Goal: Task Accomplishment & Management: Manage account settings

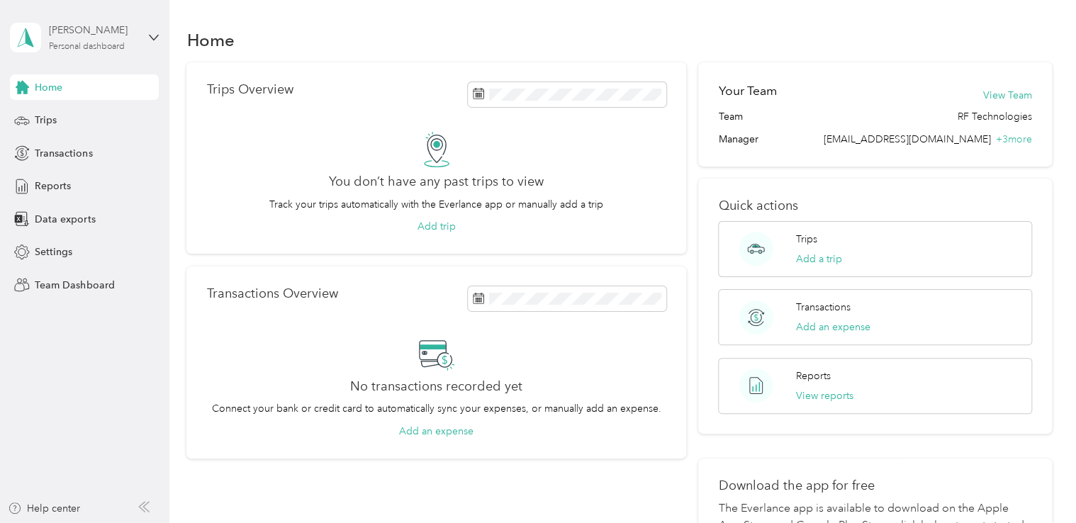
click at [133, 44] on div "[PERSON_NAME] Personal dashboard" at bounding box center [93, 37] width 89 height 28
click at [106, 120] on div "Team dashboard" at bounding box center [160, 116] width 278 height 25
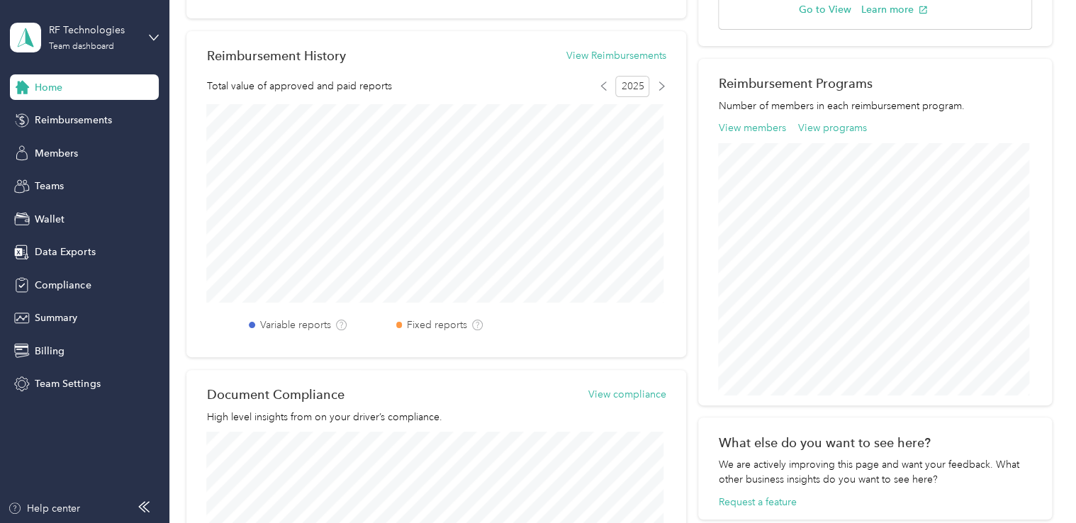
scroll to position [432, 0]
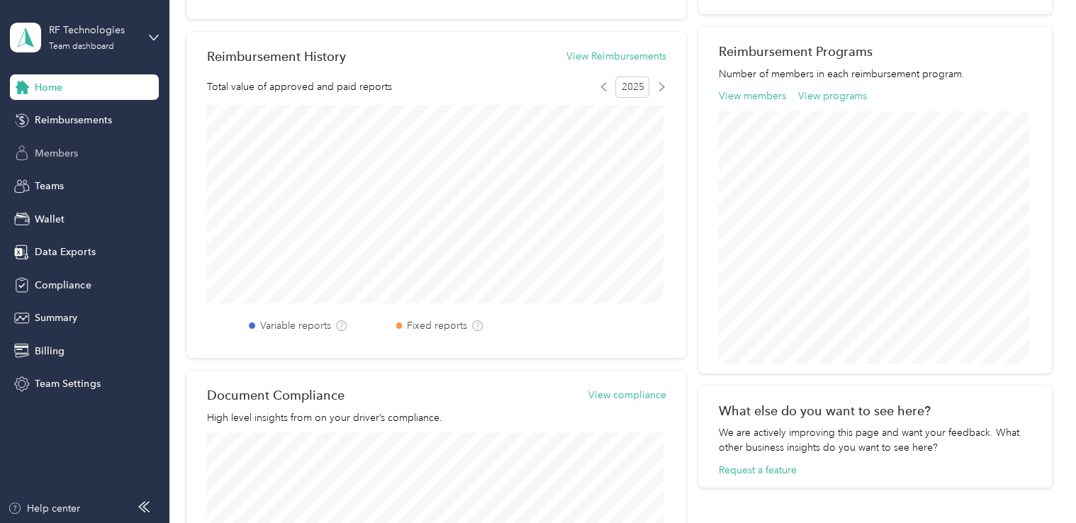
click at [38, 153] on span "Members" at bounding box center [56, 153] width 43 height 15
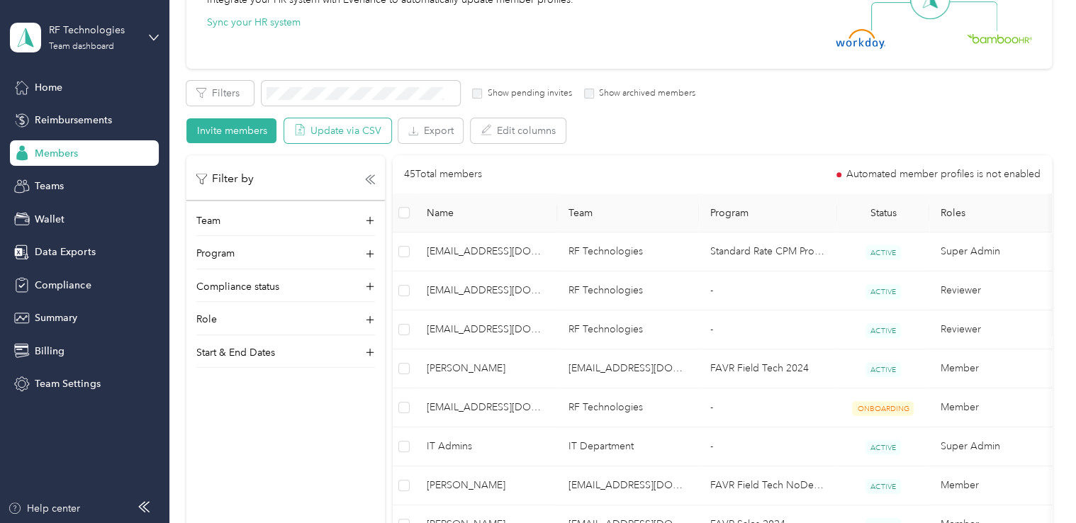
scroll to position [181, 0]
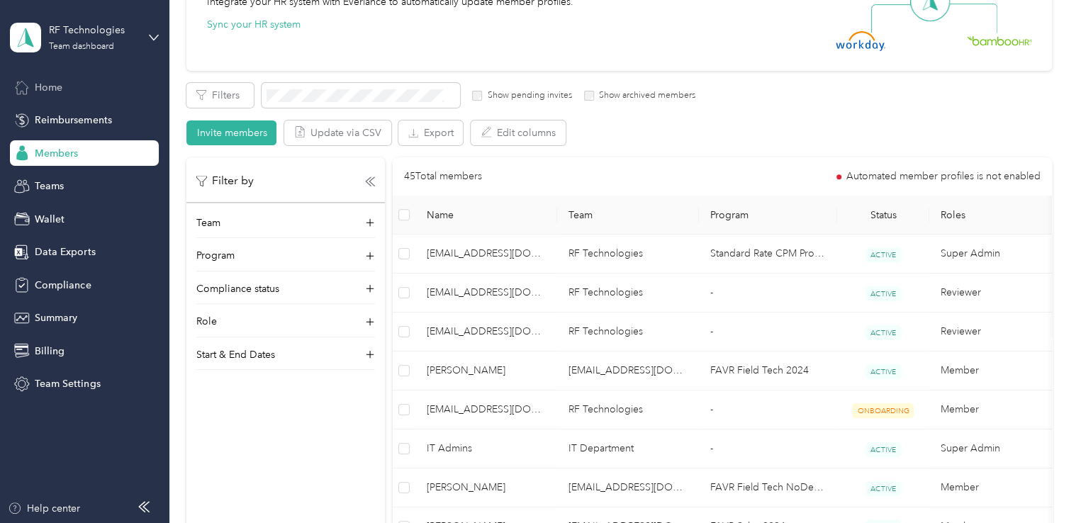
click at [47, 84] on span "Home" at bounding box center [49, 87] width 28 height 15
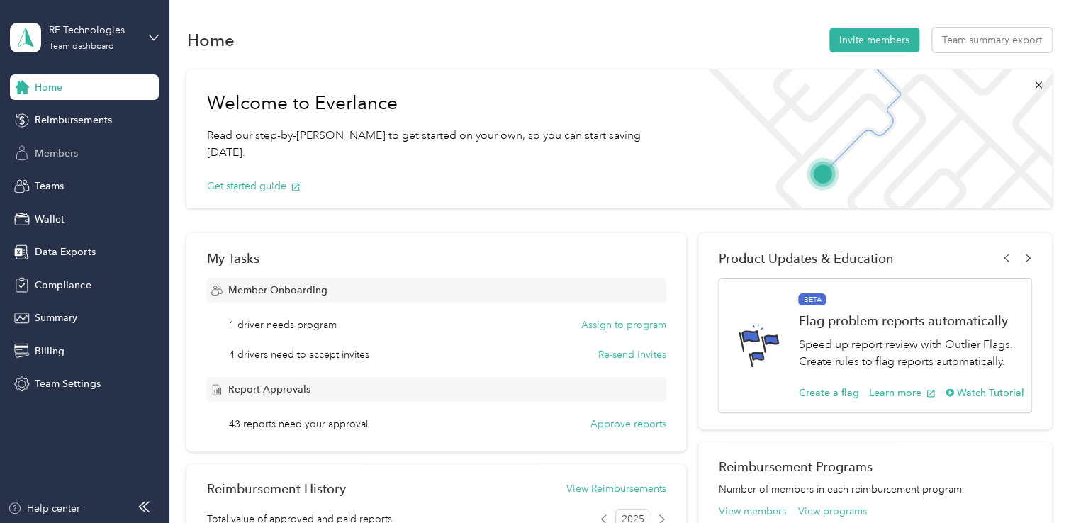
click at [67, 146] on span "Members" at bounding box center [56, 153] width 43 height 15
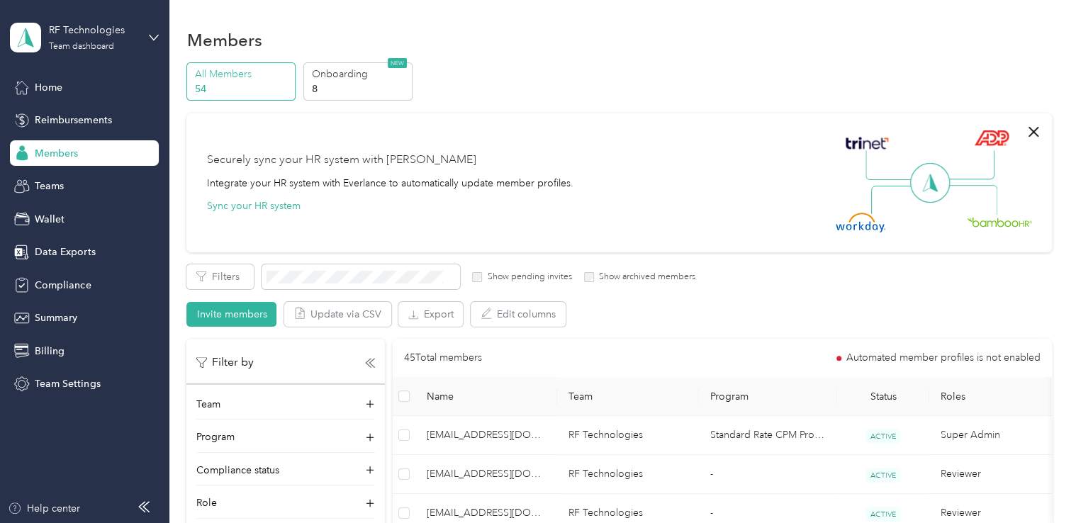
click at [215, 91] on p "54" at bounding box center [243, 88] width 96 height 15
click at [213, 91] on p "54" at bounding box center [243, 88] width 96 height 15
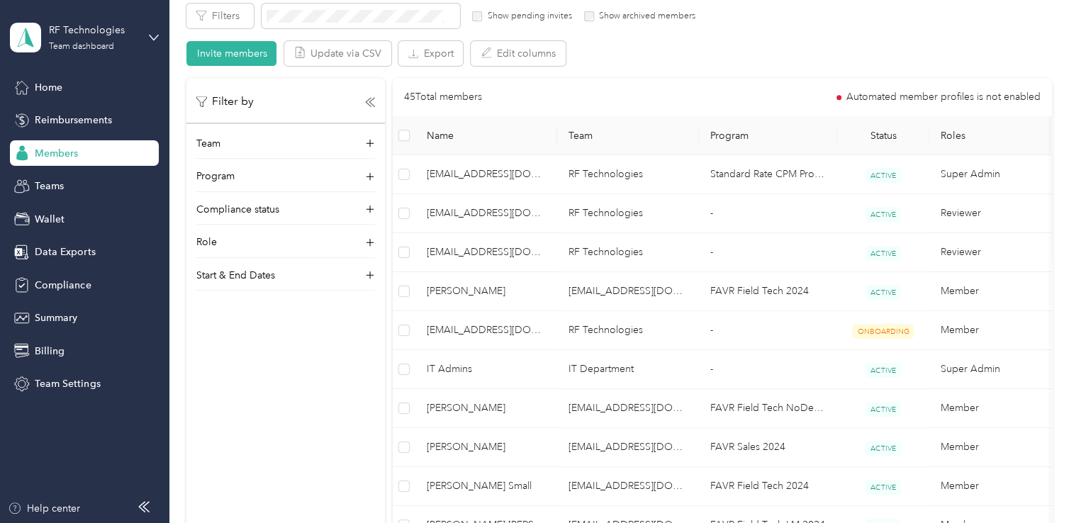
scroll to position [258, 0]
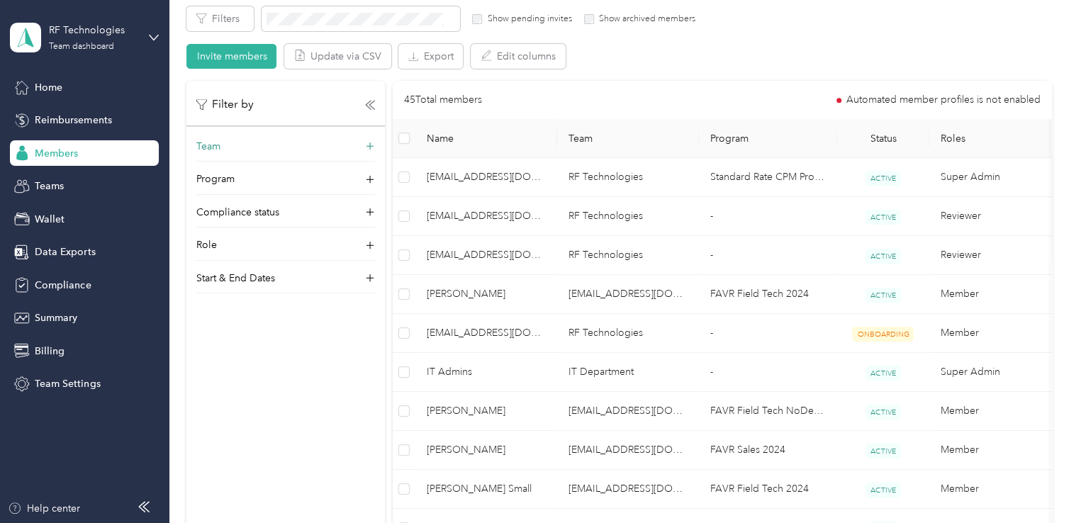
click at [373, 149] on icon at bounding box center [370, 147] width 14 height 14
click at [373, 140] on div "Team" at bounding box center [285, 150] width 179 height 23
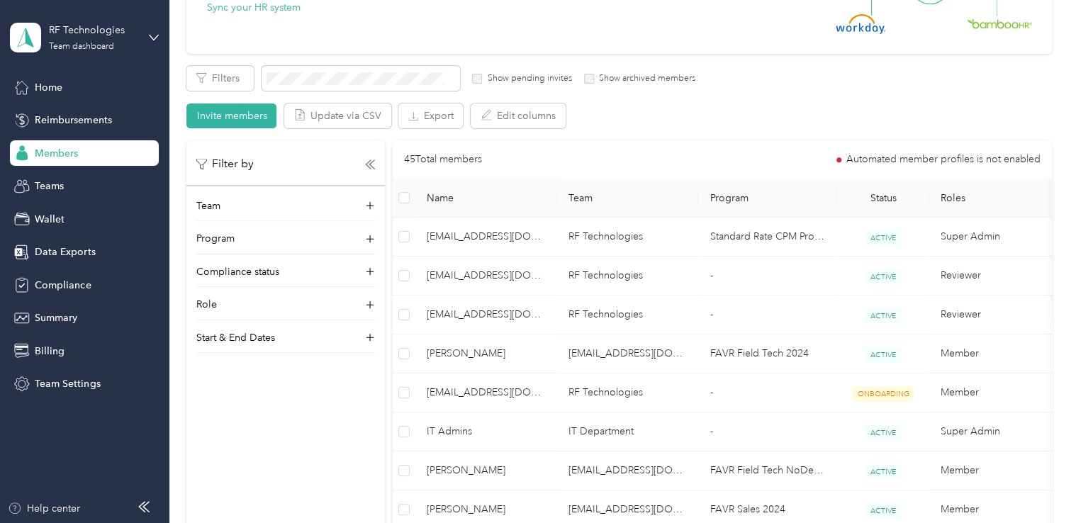
scroll to position [198, 0]
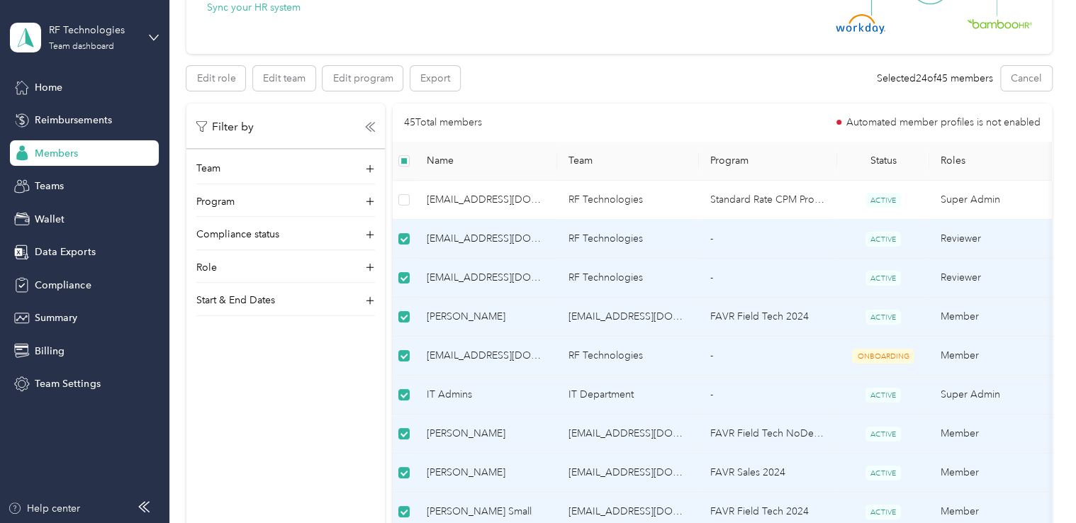
click at [402, 231] on label at bounding box center [403, 239] width 11 height 16
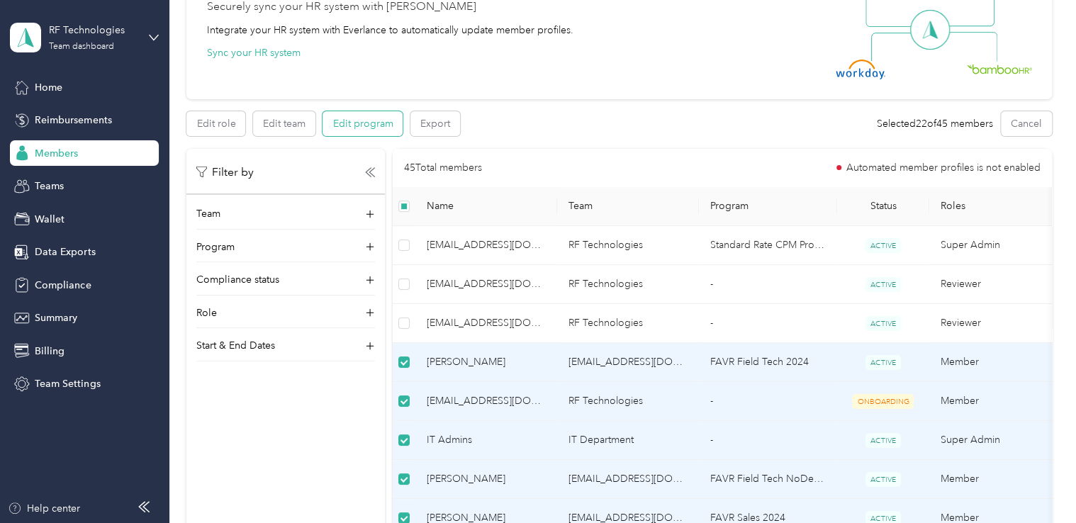
scroll to position [0, 0]
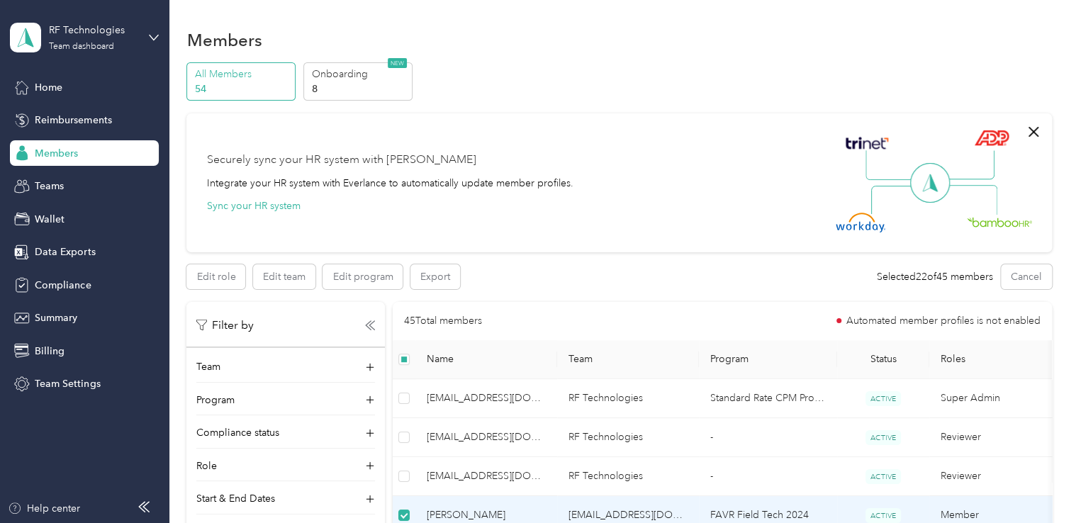
click at [588, 52] on div "Members" at bounding box center [618, 40] width 864 height 30
click at [597, 66] on div "All Members 54 Onboarding 8 NEW" at bounding box center [618, 81] width 864 height 39
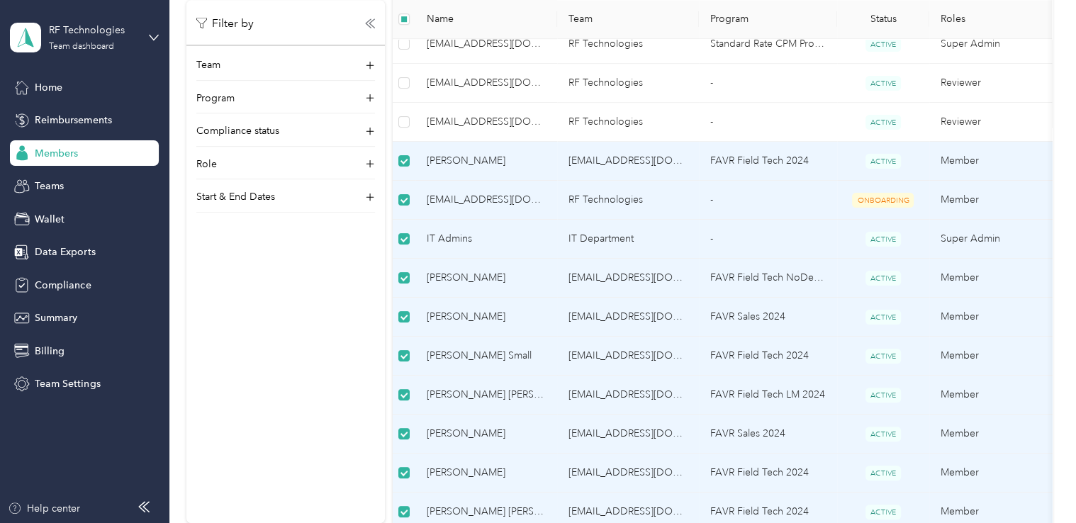
scroll to position [357, 0]
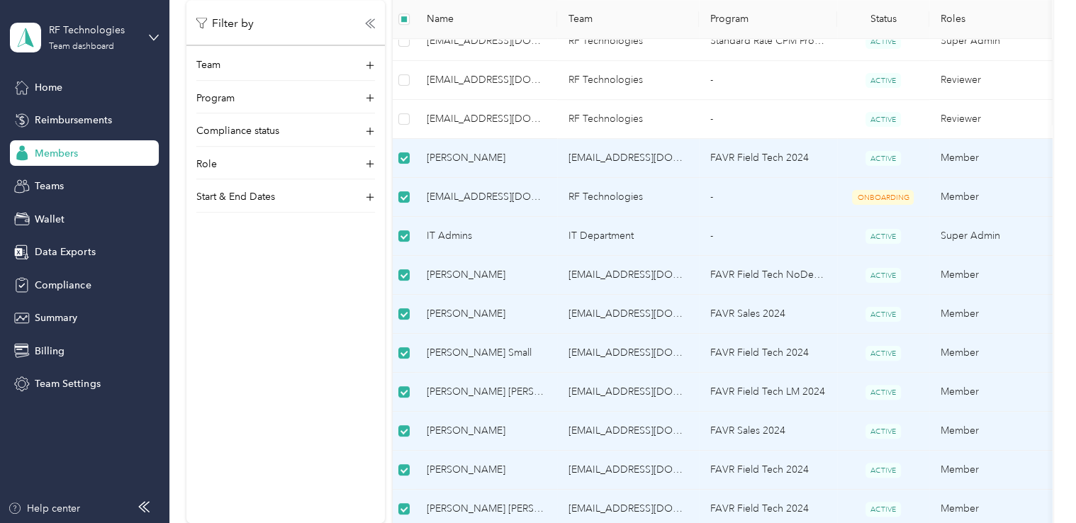
click at [235, 323] on div "Filter by Team Program Compliance status Role Start & End Dates" at bounding box center [285, 261] width 198 height 523
